Goal: Task Accomplishment & Management: Use online tool/utility

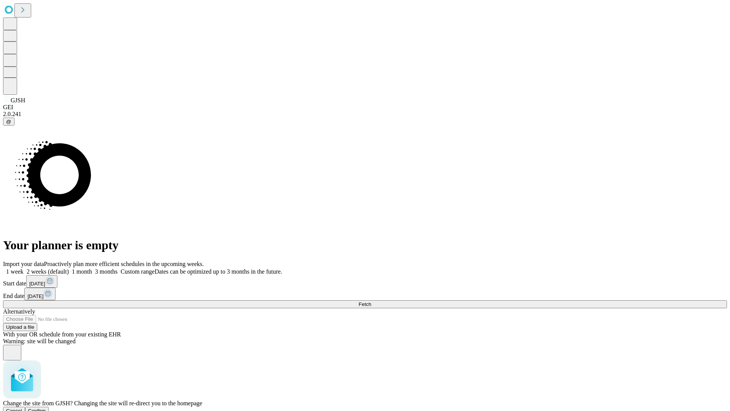
click at [46, 407] on span "Confirm" at bounding box center [37, 410] width 18 height 6
click at [24, 268] on label "1 week" at bounding box center [13, 271] width 21 height 6
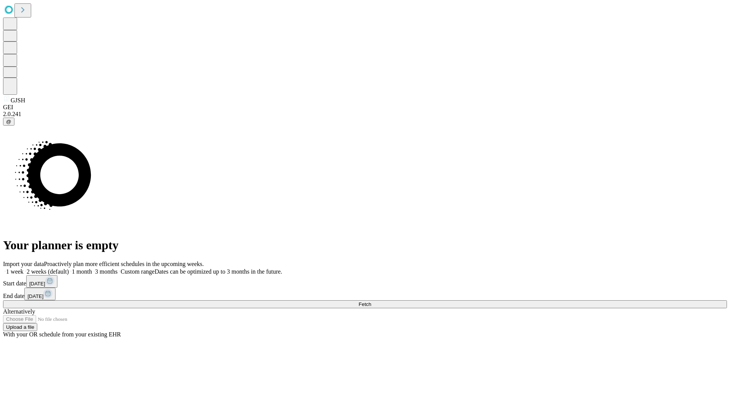
click at [371, 301] on span "Fetch" at bounding box center [364, 304] width 13 height 6
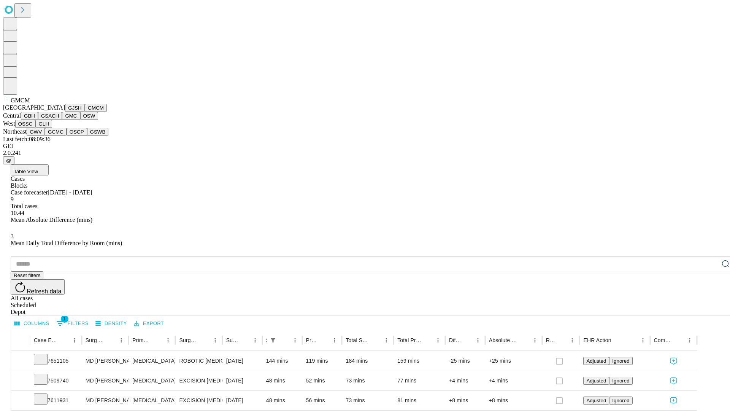
click at [38, 120] on button "GBH" at bounding box center [29, 116] width 17 height 8
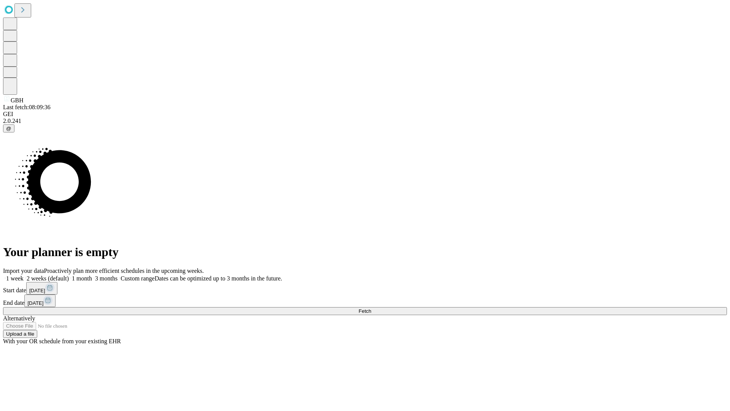
click at [24, 275] on label "1 week" at bounding box center [13, 278] width 21 height 6
click at [371, 308] on span "Fetch" at bounding box center [364, 311] width 13 height 6
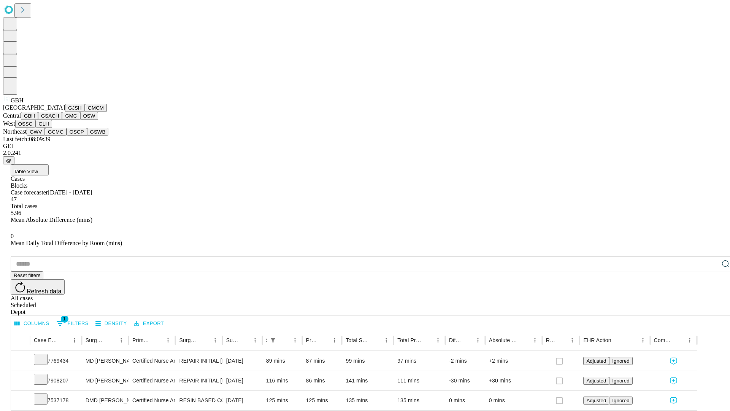
click at [59, 120] on button "GSACH" at bounding box center [50, 116] width 24 height 8
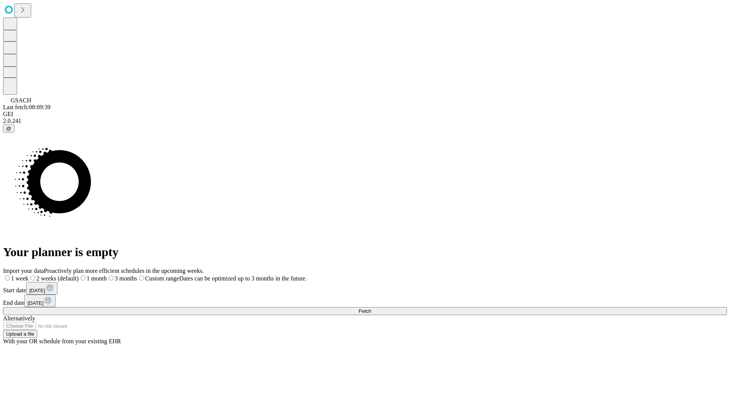
click at [29, 275] on label "1 week" at bounding box center [15, 278] width 25 height 6
click at [371, 308] on span "Fetch" at bounding box center [364, 311] width 13 height 6
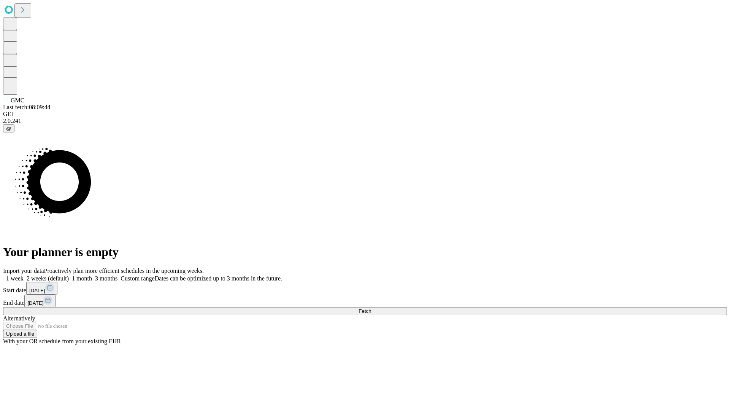
click at [24, 275] on label "1 week" at bounding box center [13, 278] width 21 height 6
click at [371, 308] on span "Fetch" at bounding box center [364, 311] width 13 height 6
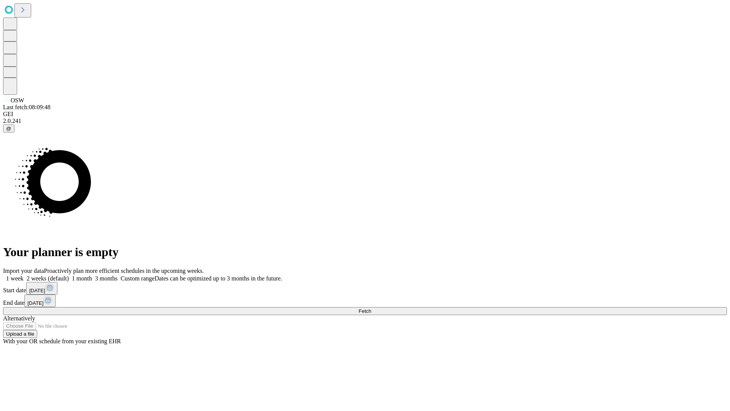
click at [371, 308] on span "Fetch" at bounding box center [364, 311] width 13 height 6
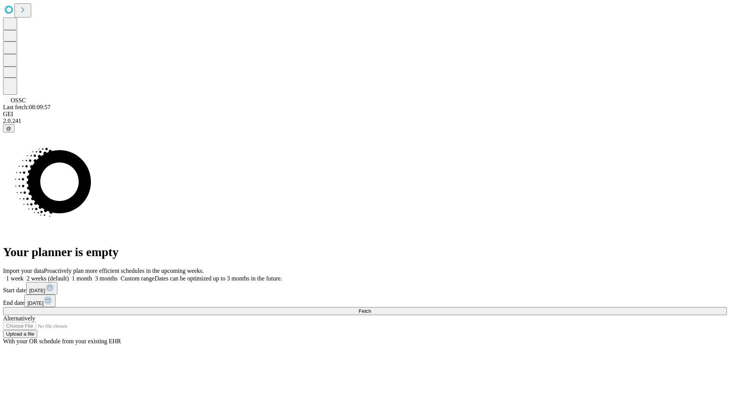
click at [24, 275] on label "1 week" at bounding box center [13, 278] width 21 height 6
click at [371, 308] on span "Fetch" at bounding box center [364, 311] width 13 height 6
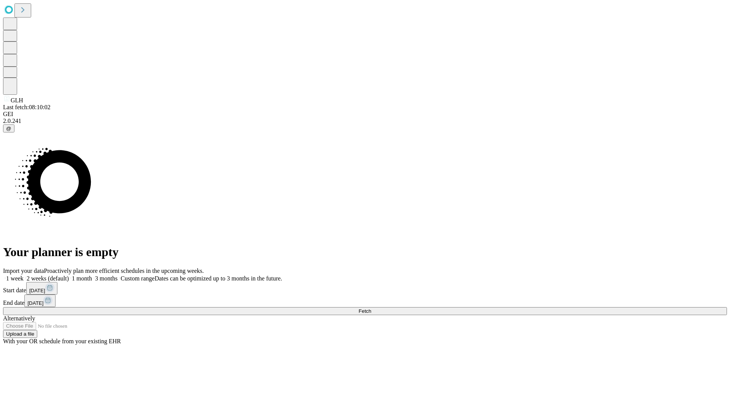
click at [24, 275] on label "1 week" at bounding box center [13, 278] width 21 height 6
click at [371, 308] on span "Fetch" at bounding box center [364, 311] width 13 height 6
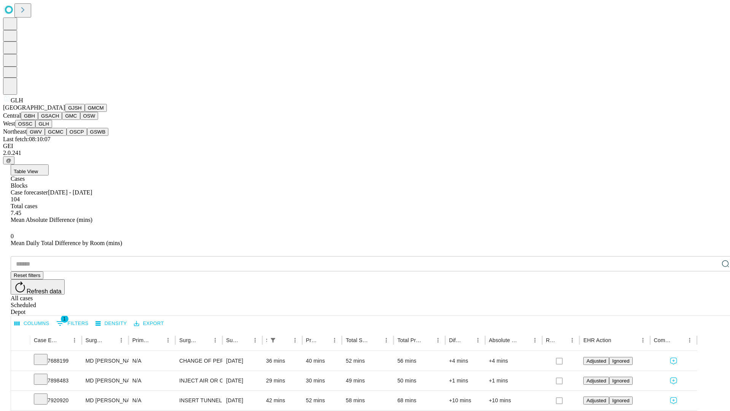
click at [45, 136] on button "GWV" at bounding box center [36, 132] width 18 height 8
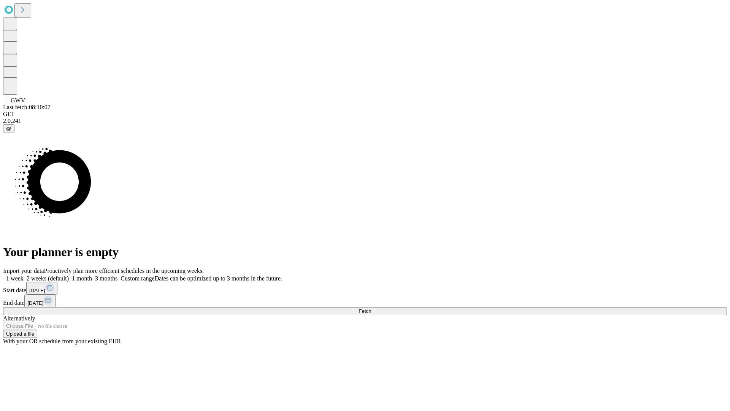
click at [24, 275] on label "1 week" at bounding box center [13, 278] width 21 height 6
click at [371, 308] on span "Fetch" at bounding box center [364, 311] width 13 height 6
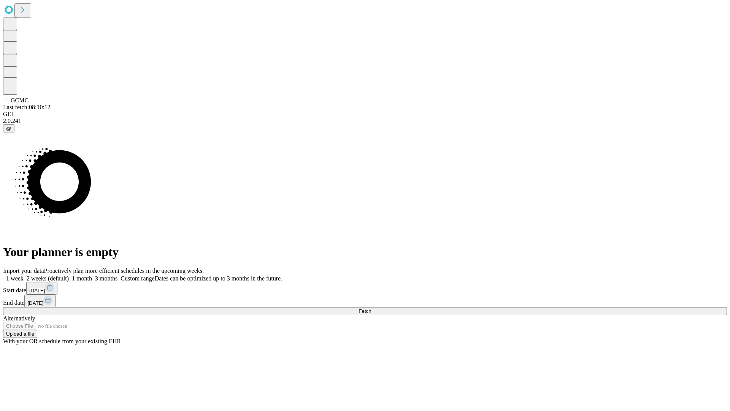
click at [24, 275] on label "1 week" at bounding box center [13, 278] width 21 height 6
click at [371, 308] on span "Fetch" at bounding box center [364, 311] width 13 height 6
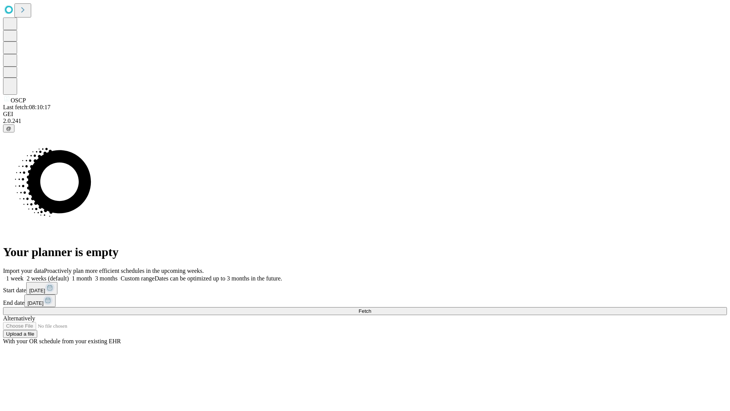
click at [24, 275] on label "1 week" at bounding box center [13, 278] width 21 height 6
click at [371, 308] on span "Fetch" at bounding box center [364, 311] width 13 height 6
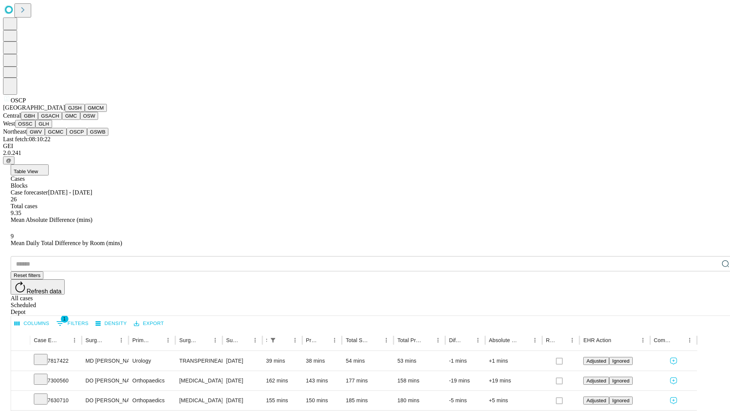
click at [87, 136] on button "GSWB" at bounding box center [98, 132] width 22 height 8
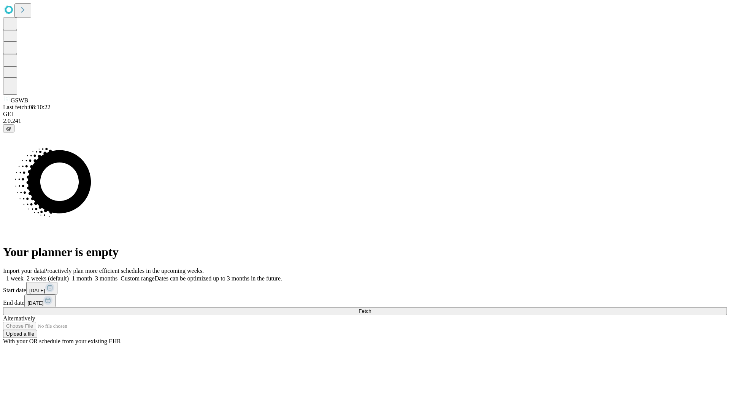
click at [24, 275] on label "1 week" at bounding box center [13, 278] width 21 height 6
click at [371, 308] on span "Fetch" at bounding box center [364, 311] width 13 height 6
